Goal: Subscribe to service/newsletter: Subscribe to service/newsletter

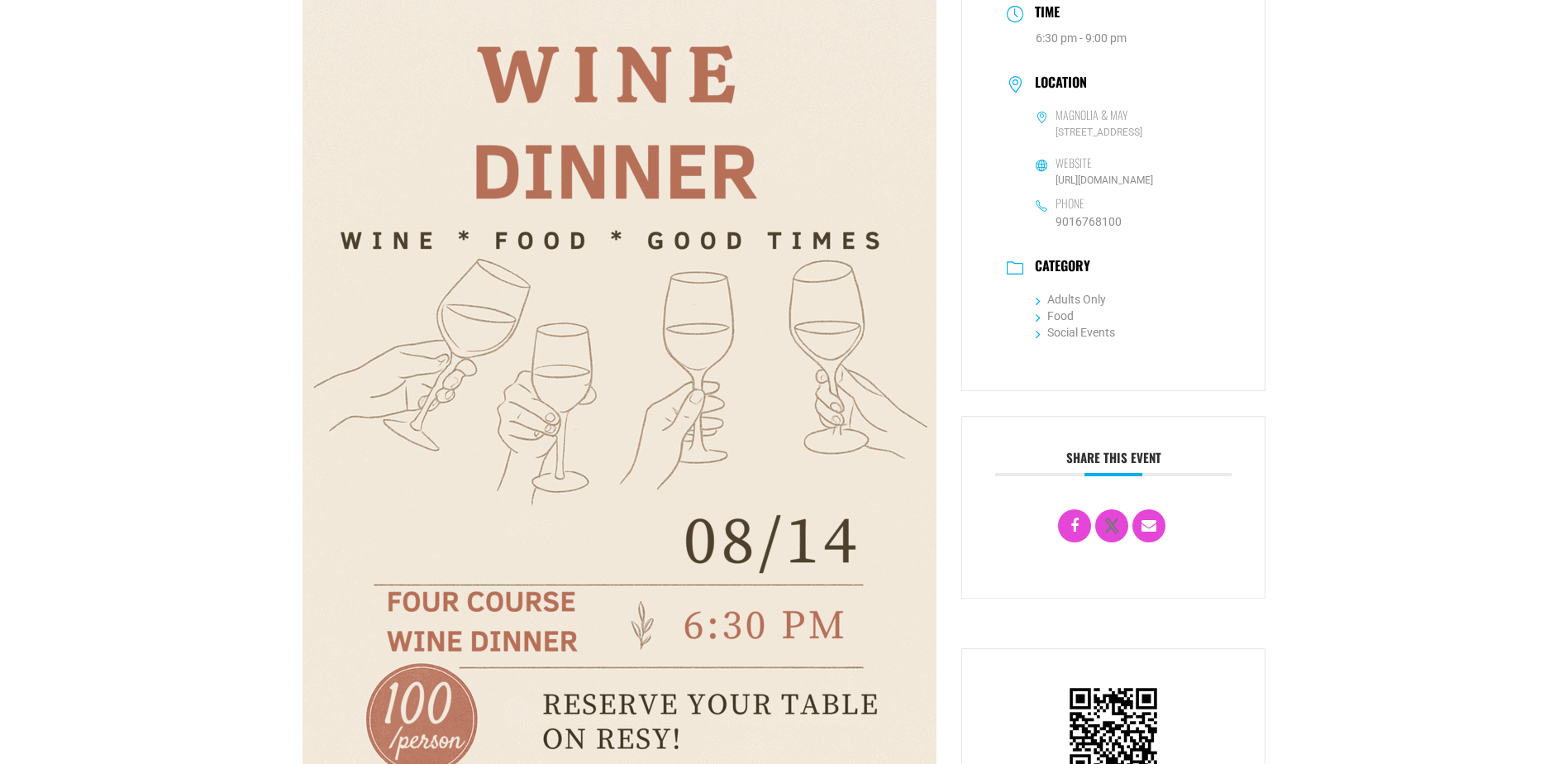
scroll to position [166, 0]
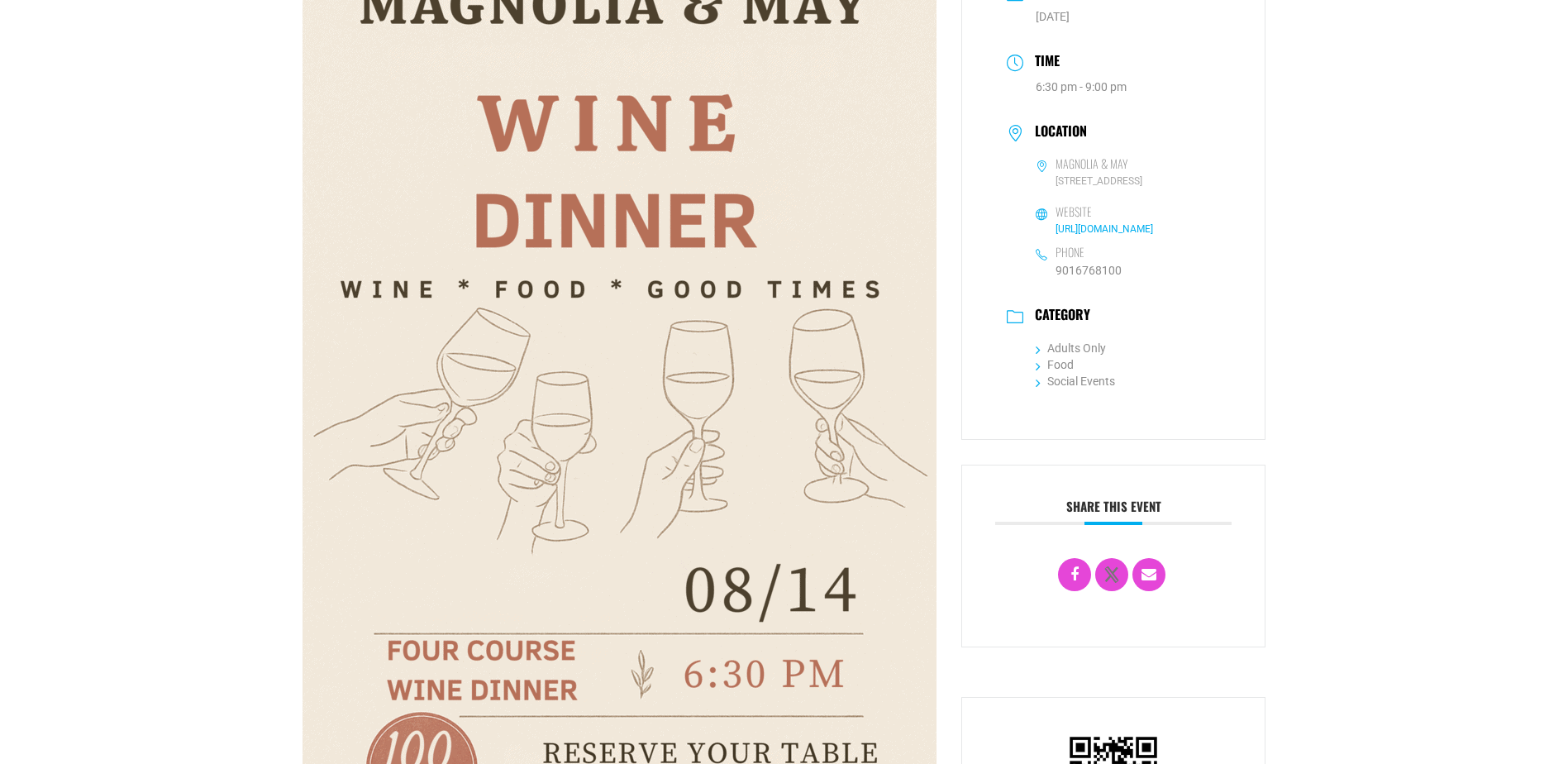
click at [1072, 230] on link "http://magnoliamay.com" at bounding box center [1104, 229] width 98 height 12
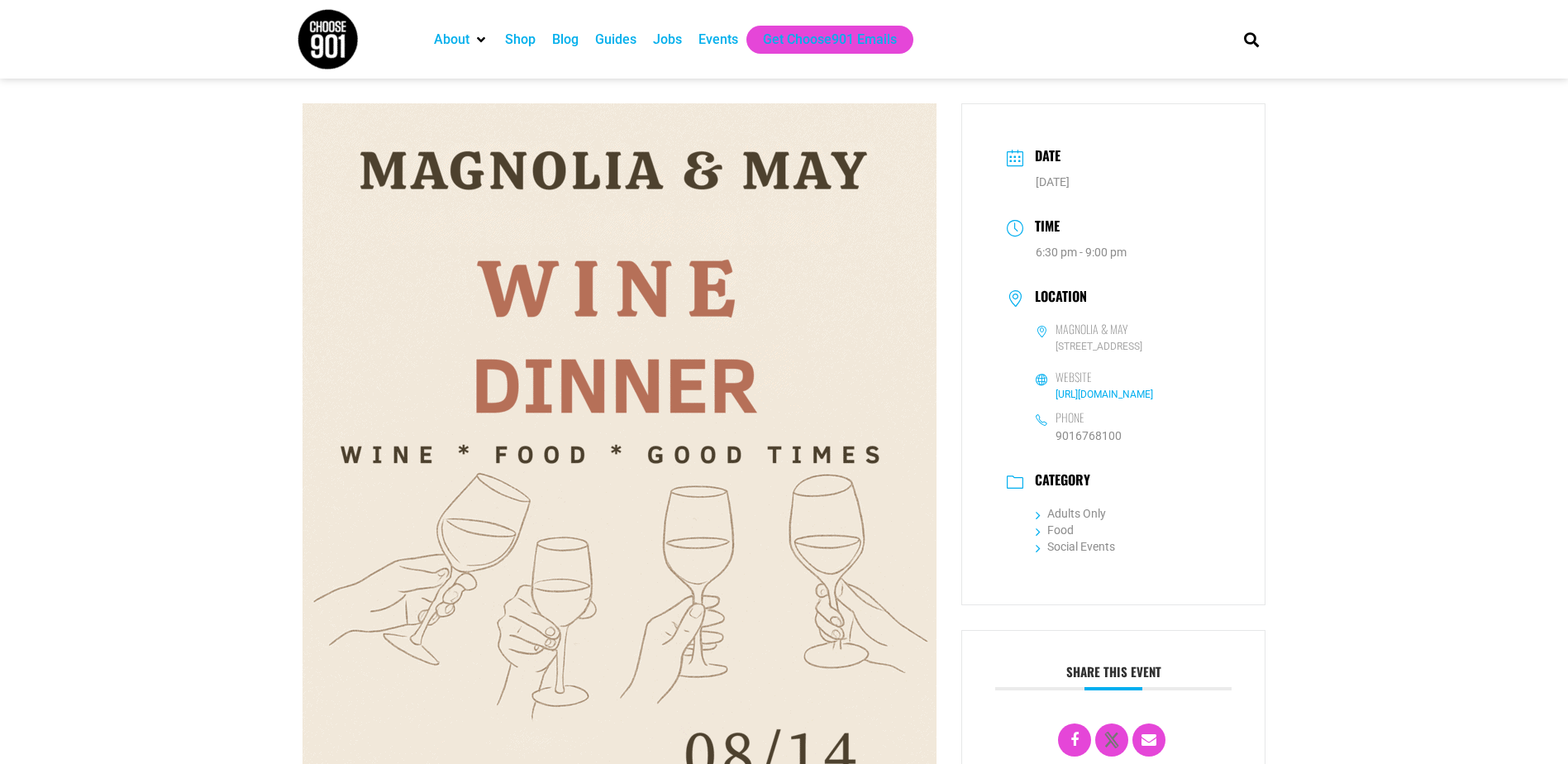
click at [1094, 396] on link "http://magnoliamay.com" at bounding box center [1104, 395] width 98 height 12
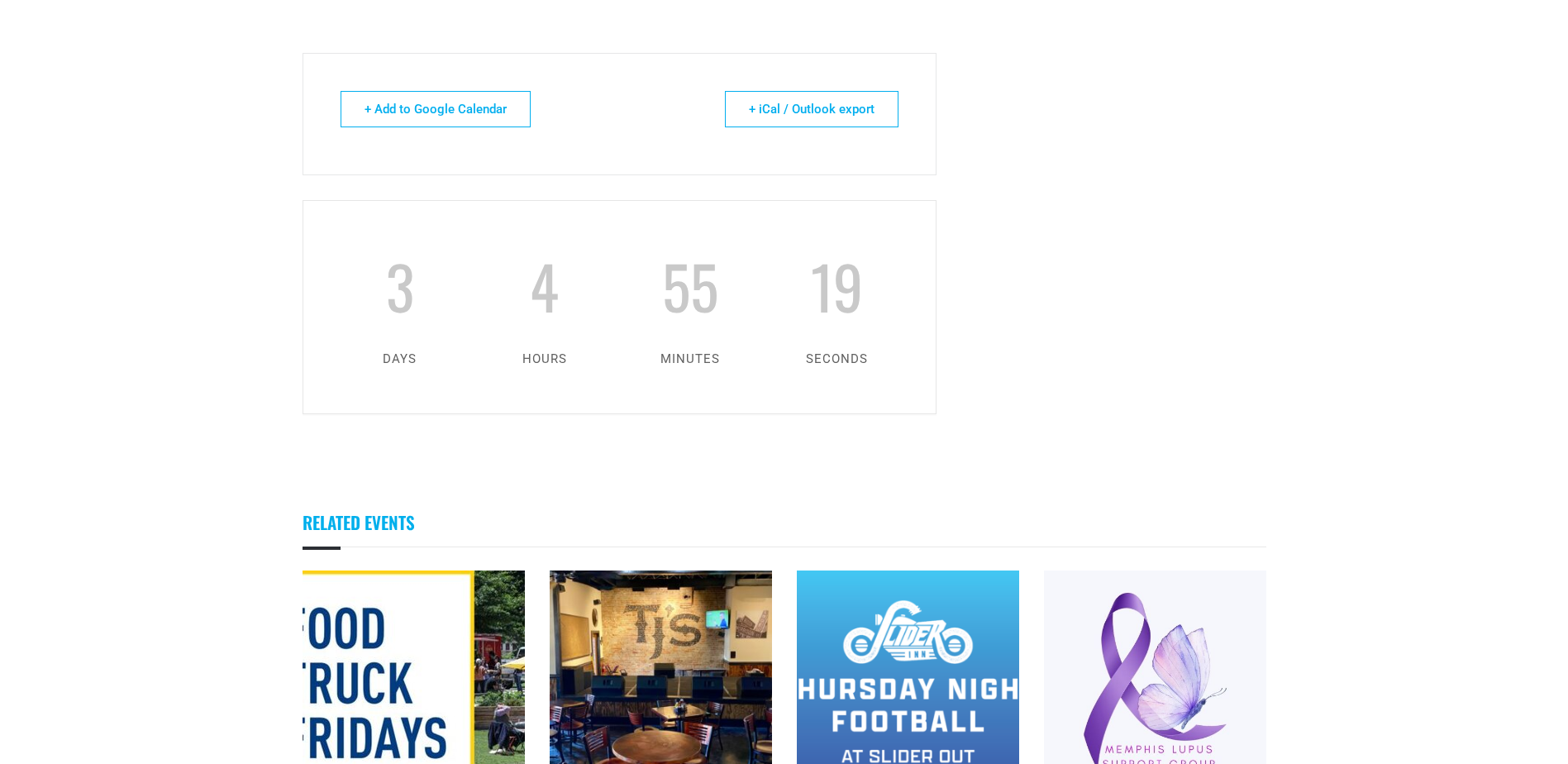
scroll to position [1133, 0]
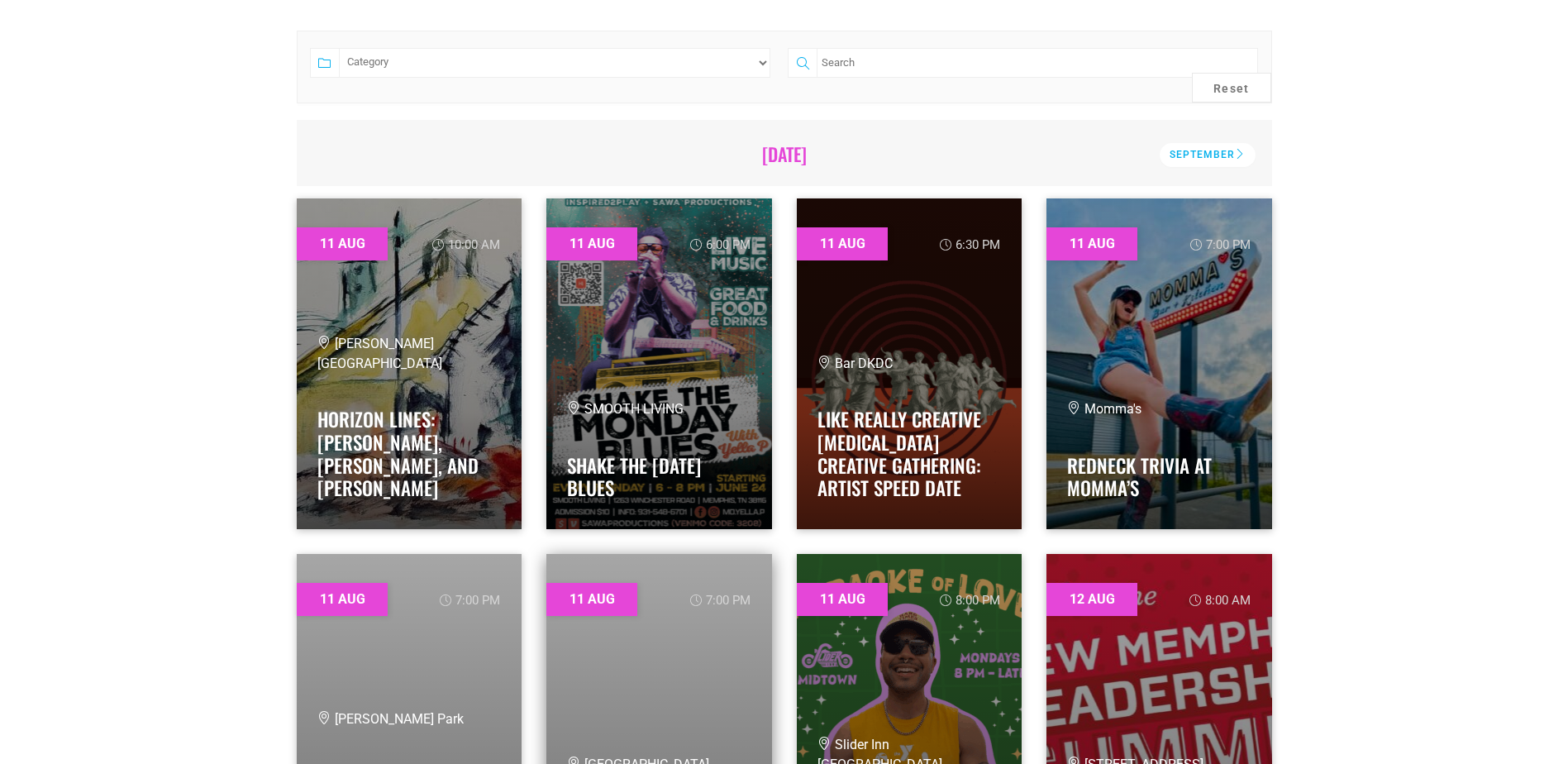
scroll to position [83, 0]
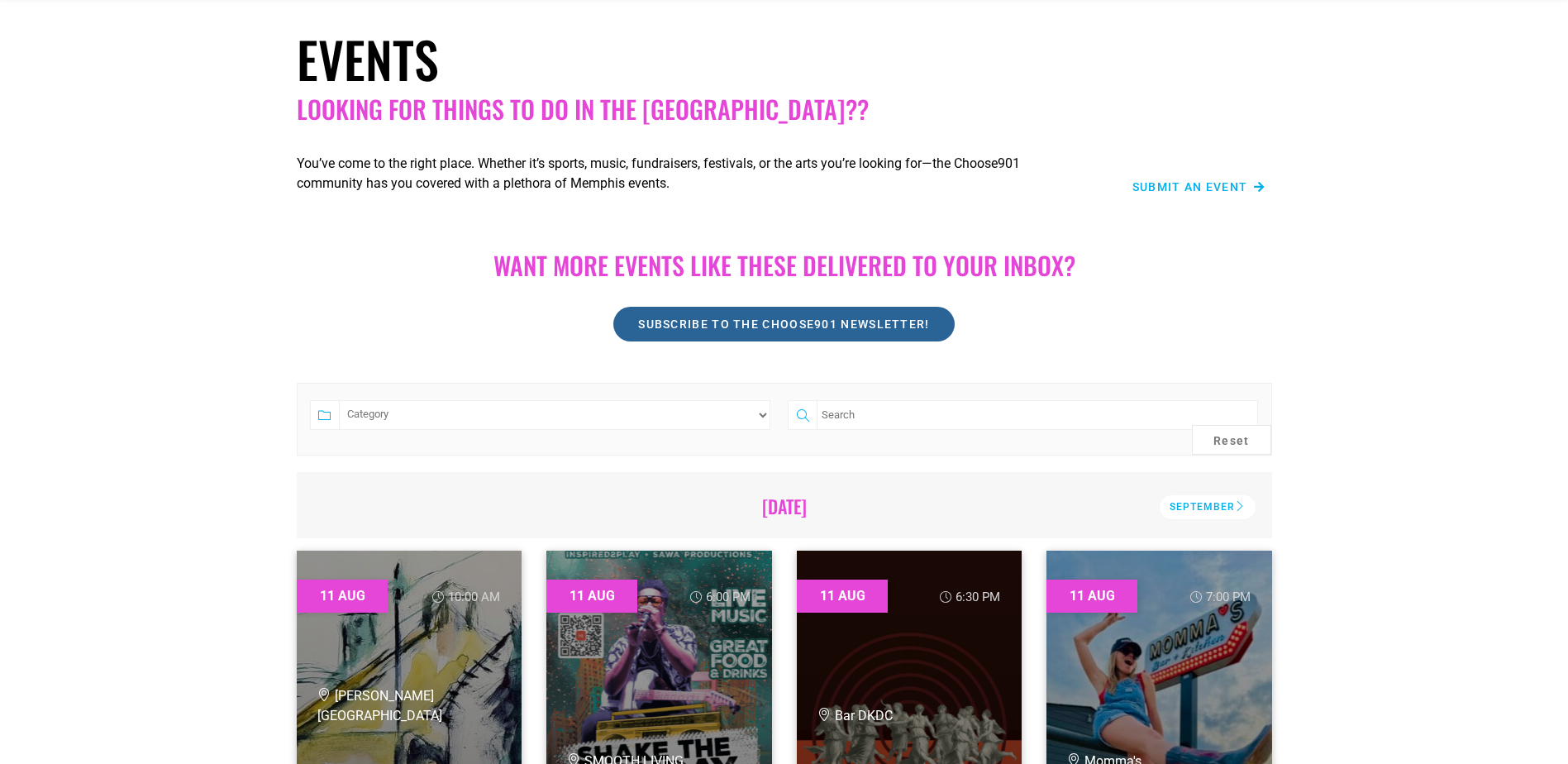
click at [712, 324] on span "Subscribe to the Choose901 newsletter!" at bounding box center [783, 324] width 291 height 12
